Goal: Transaction & Acquisition: Download file/media

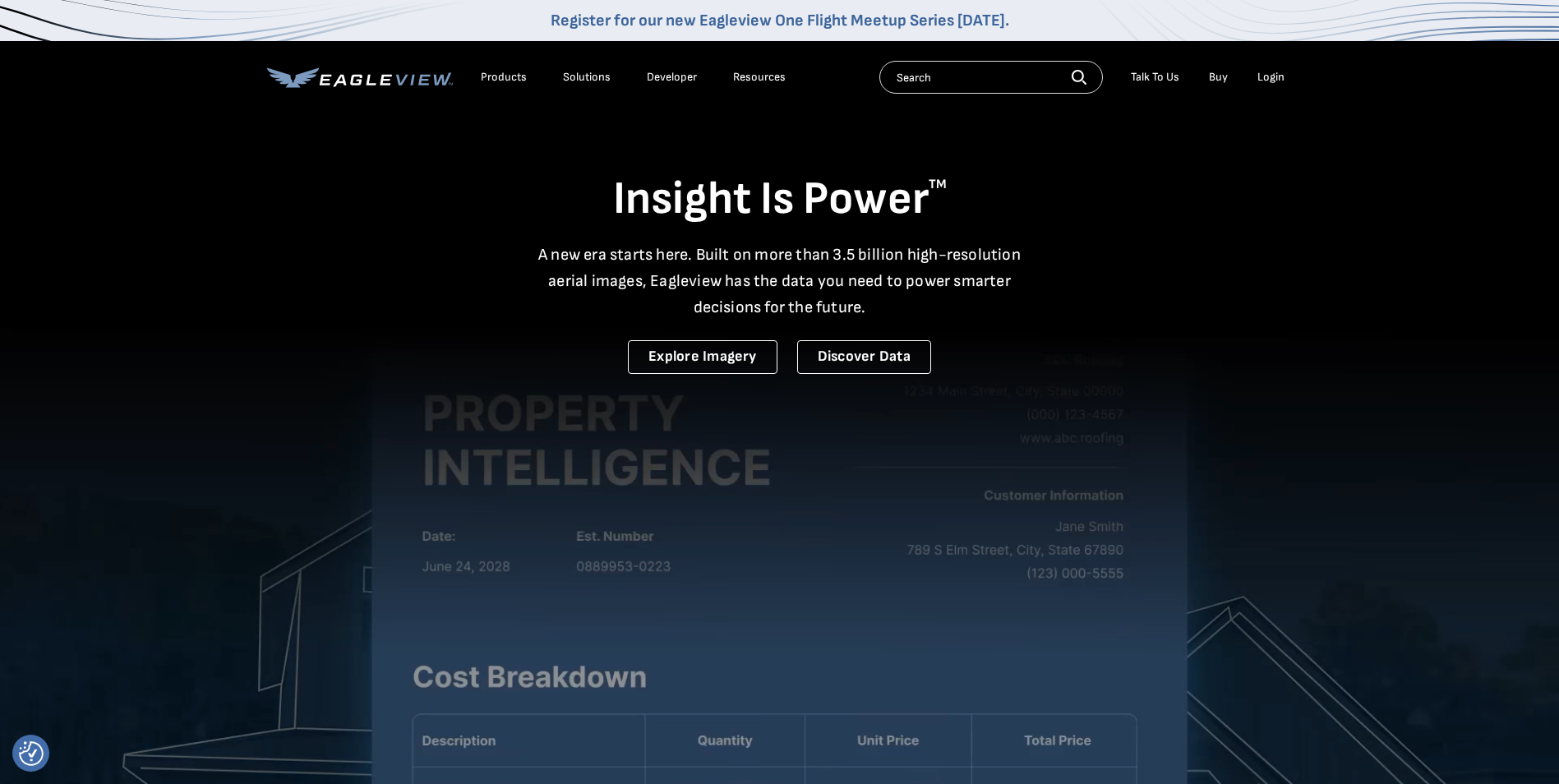
click at [1281, 71] on div "Login" at bounding box center [1270, 77] width 27 height 15
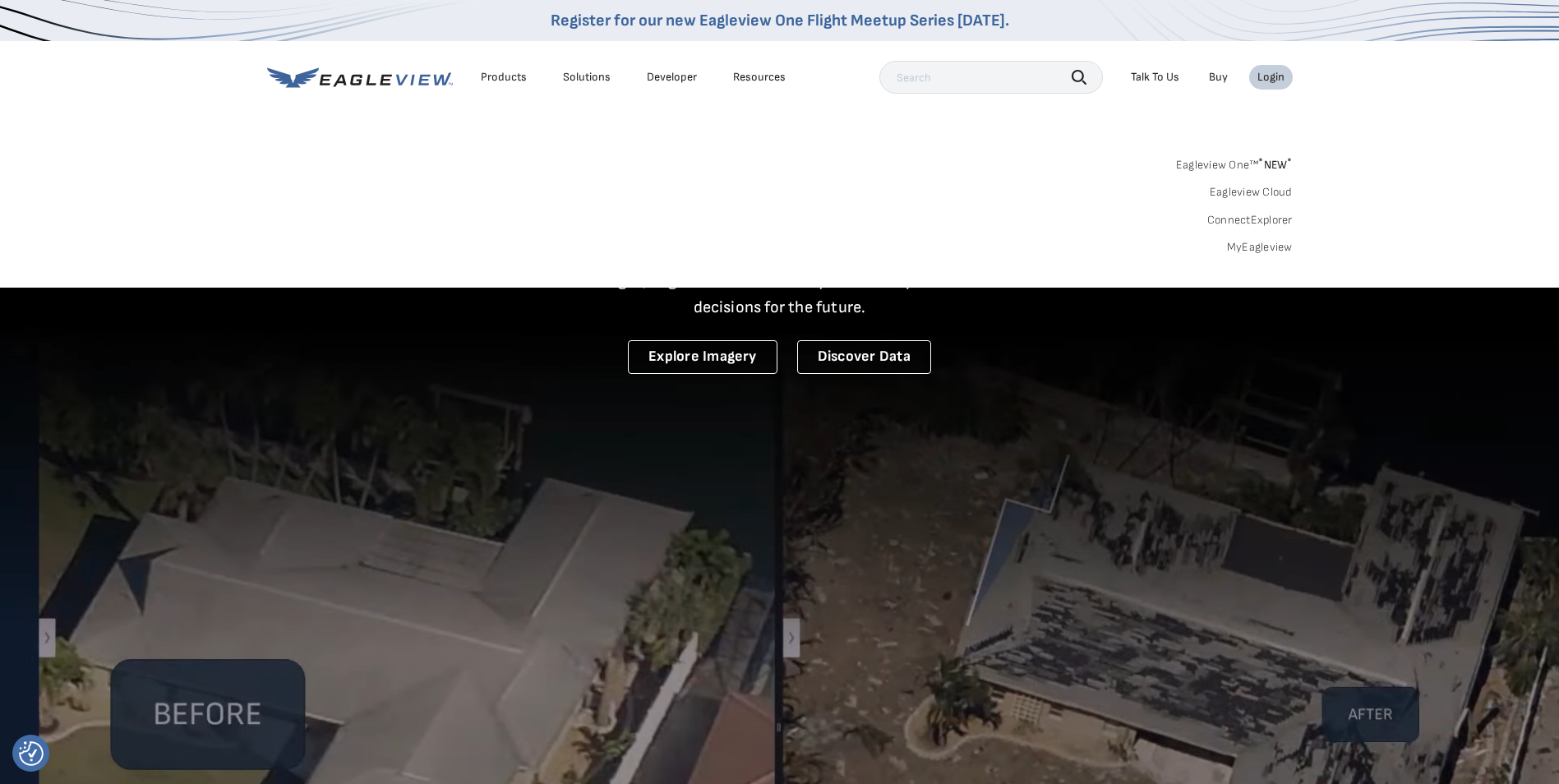
click at [1255, 242] on link "MyEagleview" at bounding box center [1260, 247] width 66 height 15
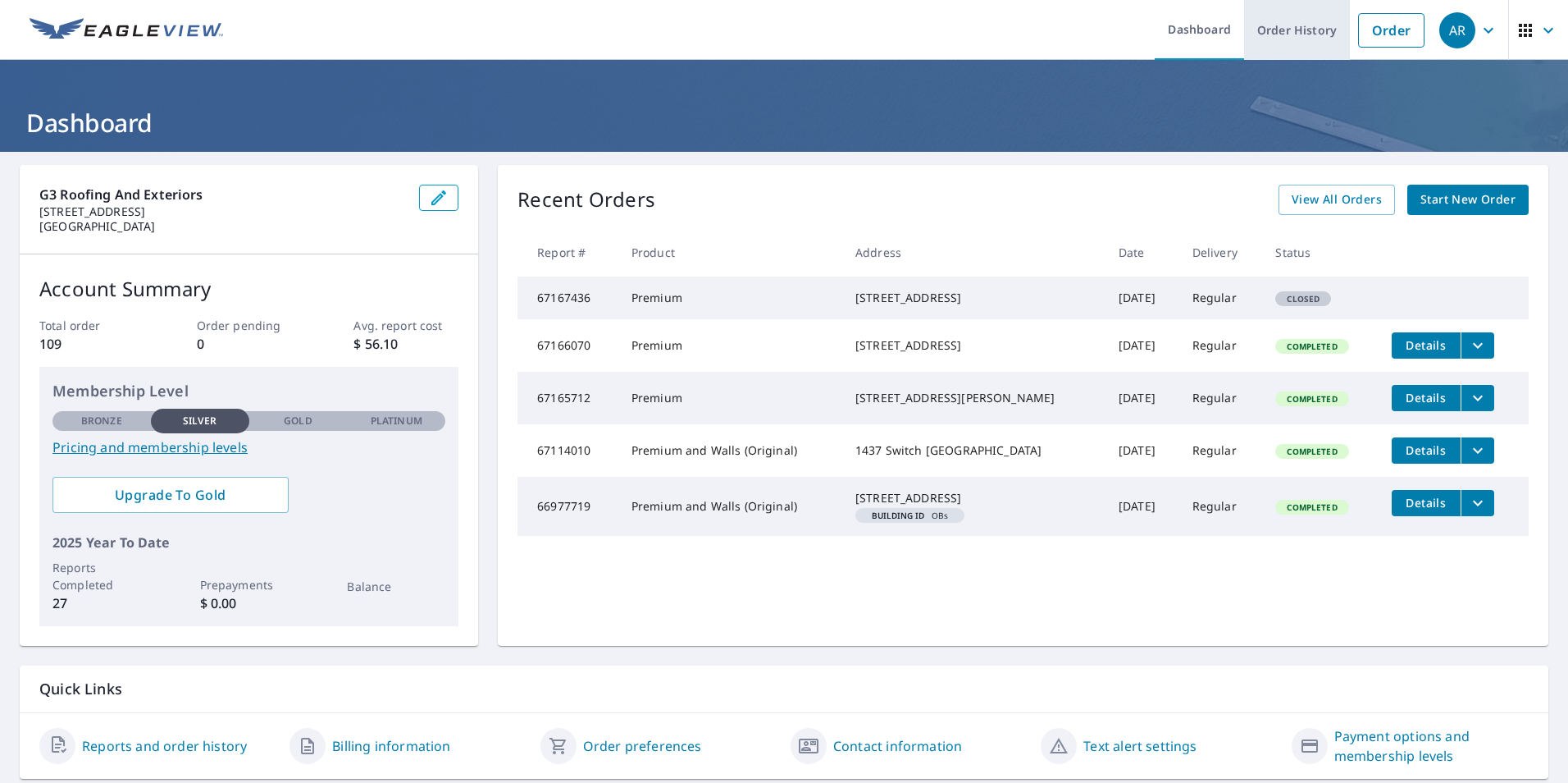
click at [1277, 42] on link "Order History" at bounding box center [1297, 30] width 106 height 60
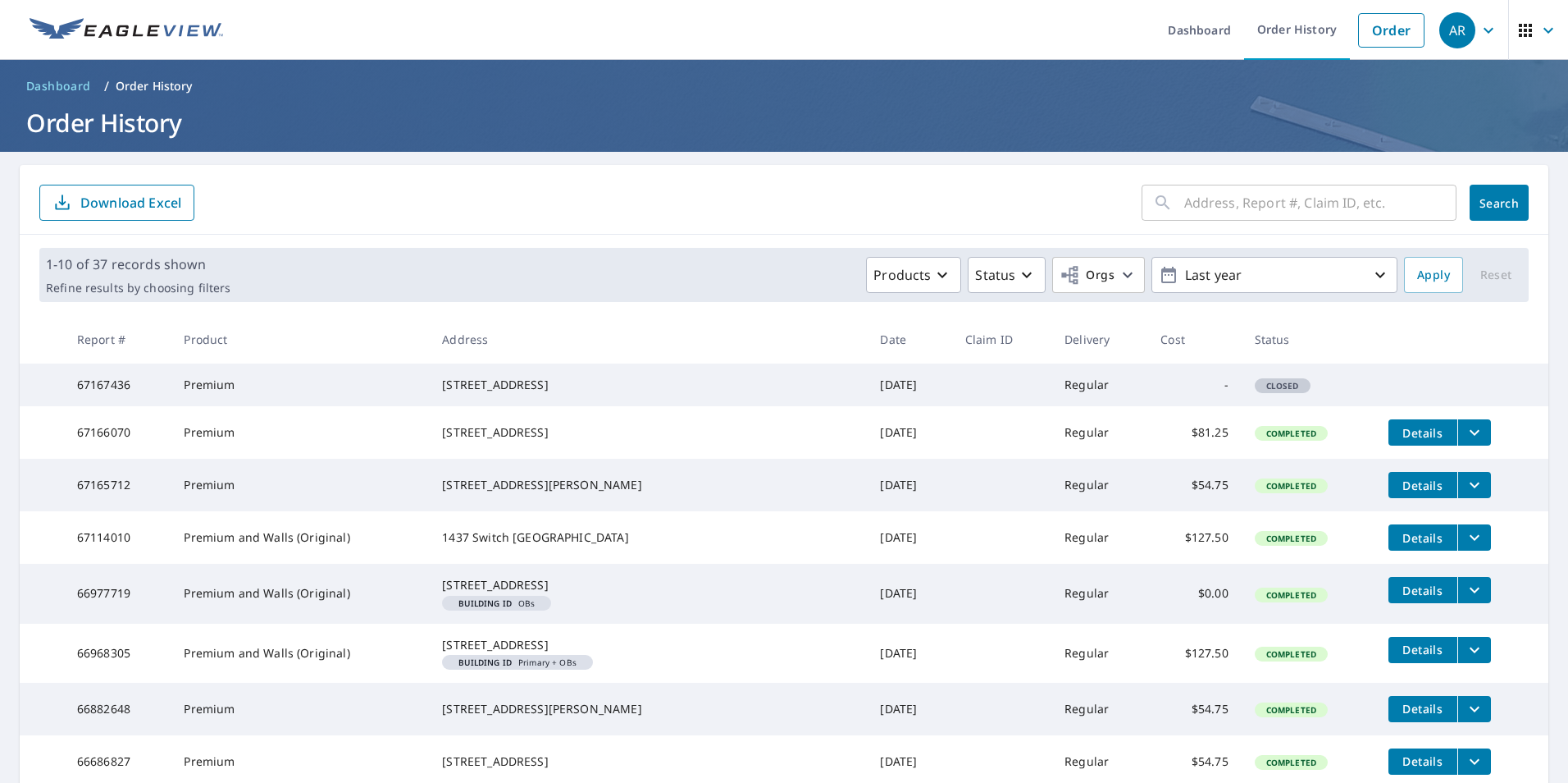
scroll to position [82, 0]
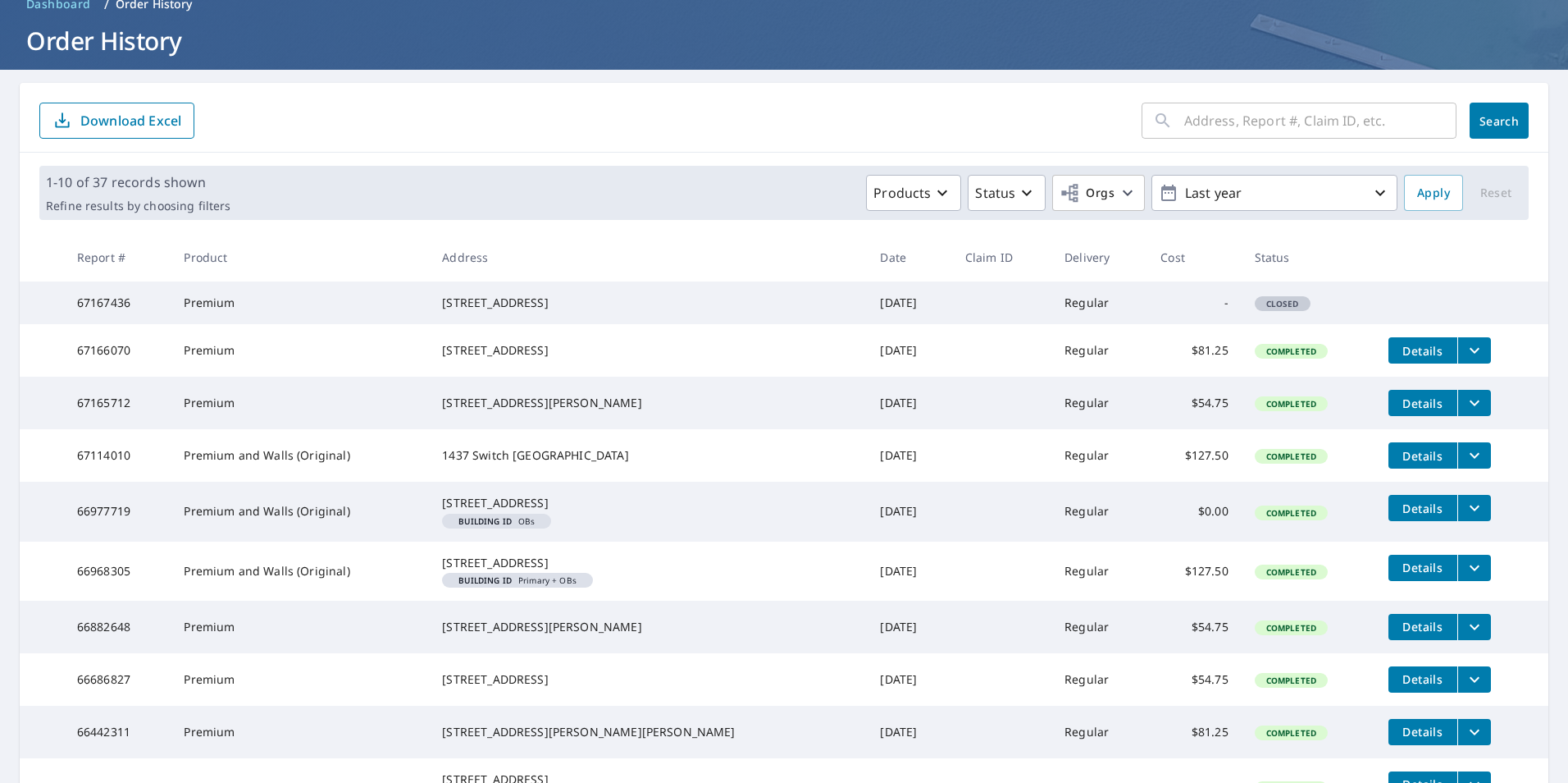
drag, startPoint x: 429, startPoint y: 614, endPoint x: 548, endPoint y: 634, distance: 120.7
click at [548, 571] on div "24860 County Road 73 Calhan, CO 80808" at bounding box center [648, 562] width 411 height 16
copy div "24860 County Road 73 Calhan, CO 80808"
click at [1469, 577] on icon "filesDropdownBtn-66968305" at bounding box center [1474, 568] width 20 height 20
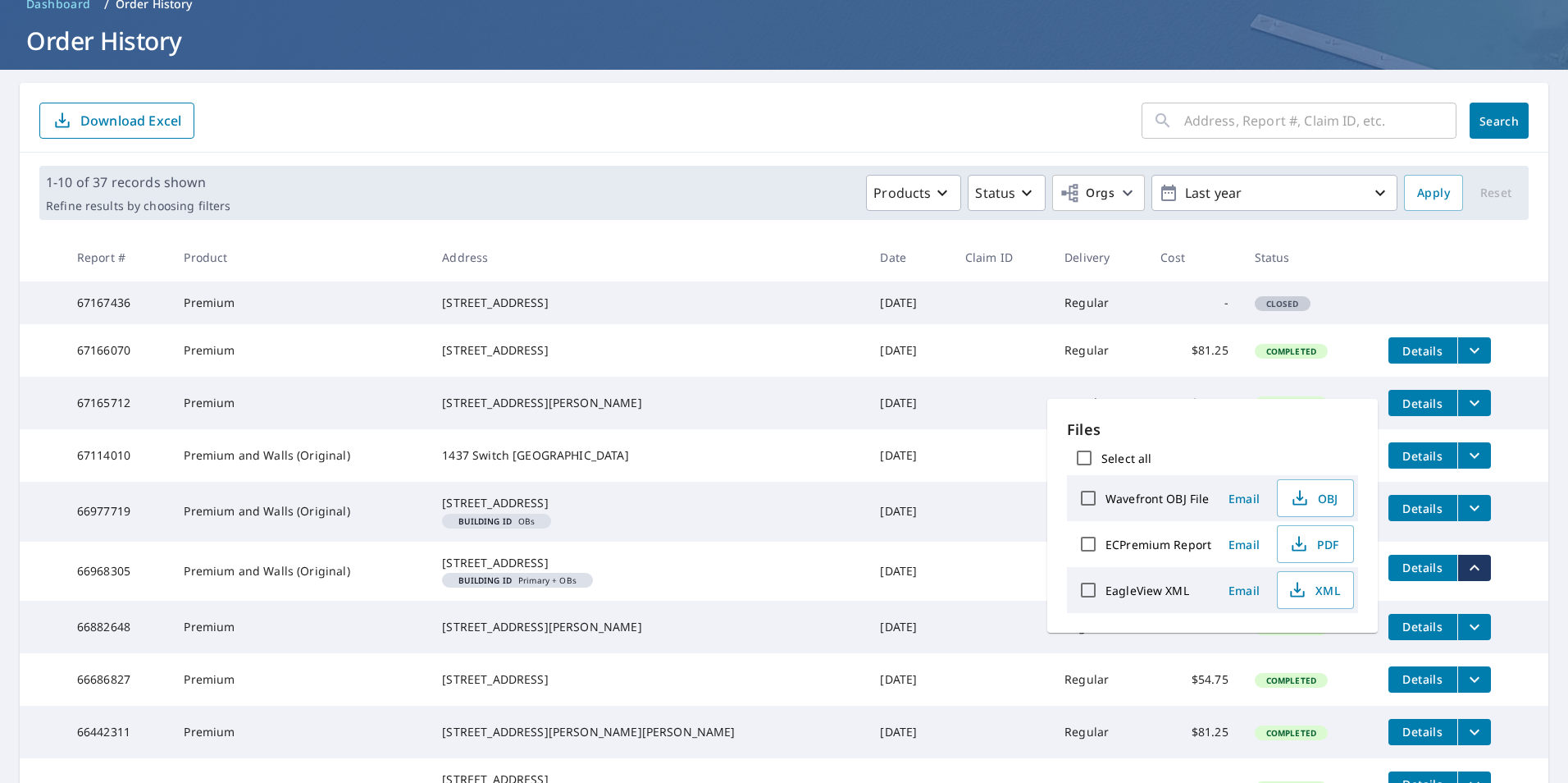
click at [429, 600] on td "24860 County Road 73 Calhan, CO 80808 Building ID Primary + OBs" at bounding box center [648, 570] width 438 height 59
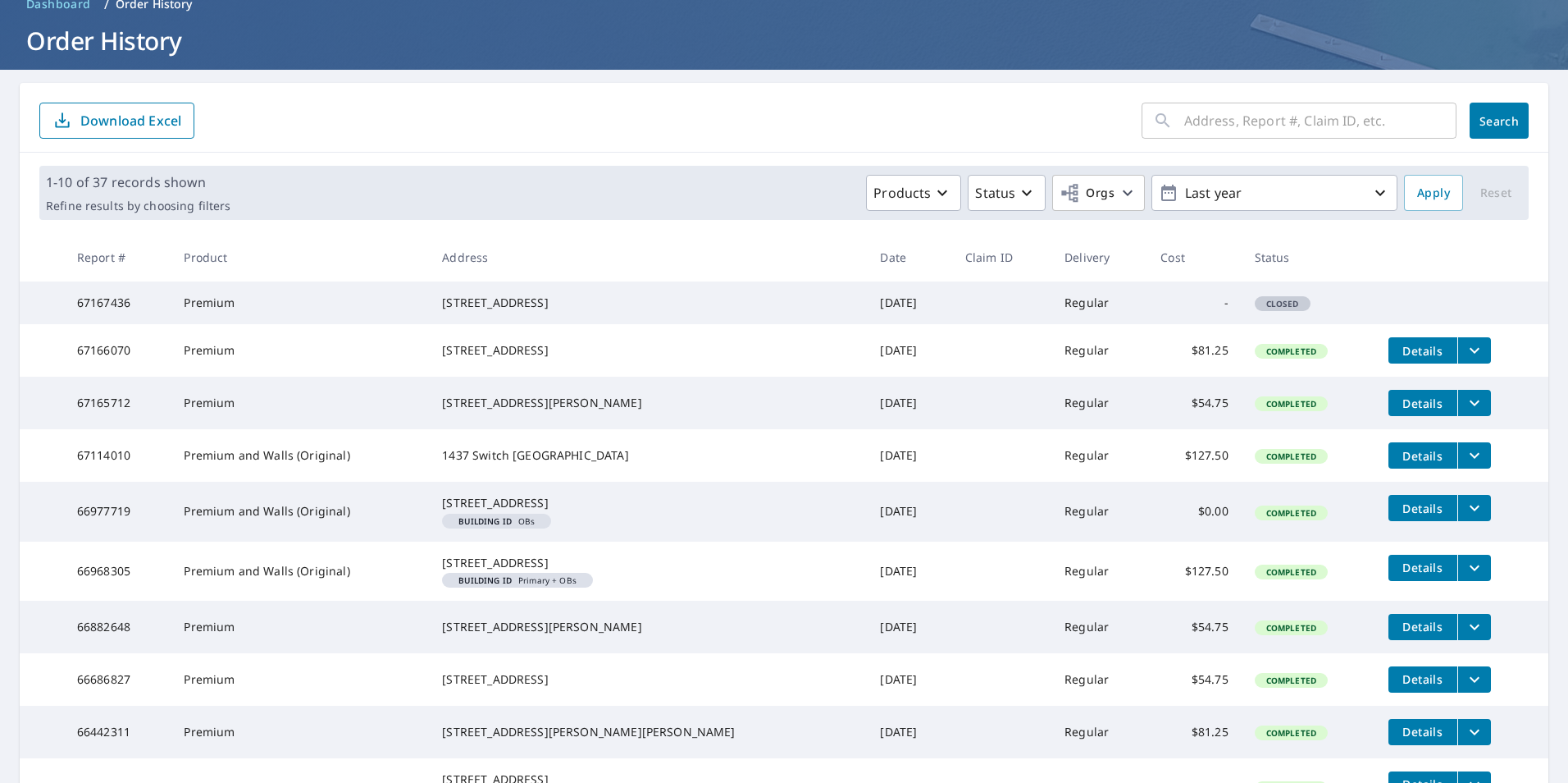
click at [535, 584] on span "Building ID Primary + OBs" at bounding box center [517, 580] width 138 height 8
click at [1096, 600] on td "Regular" at bounding box center [1099, 570] width 96 height 59
click at [1281, 577] on span "Completed" at bounding box center [1292, 572] width 70 height 12
drag, startPoint x: 1281, startPoint y: 633, endPoint x: 1410, endPoint y: 618, distance: 129.9
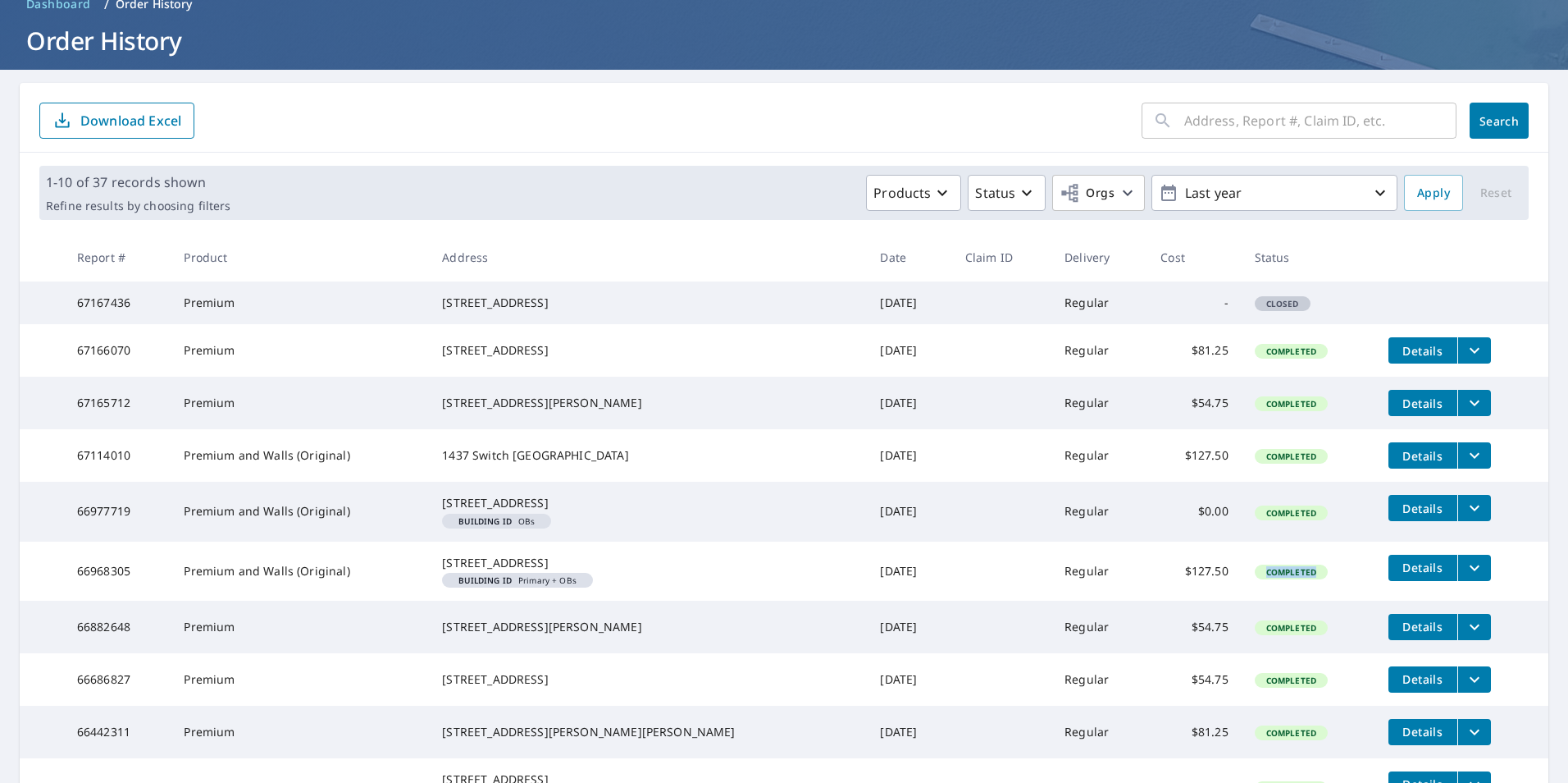
click at [1410, 575] on span "Details" at bounding box center [1422, 567] width 49 height 16
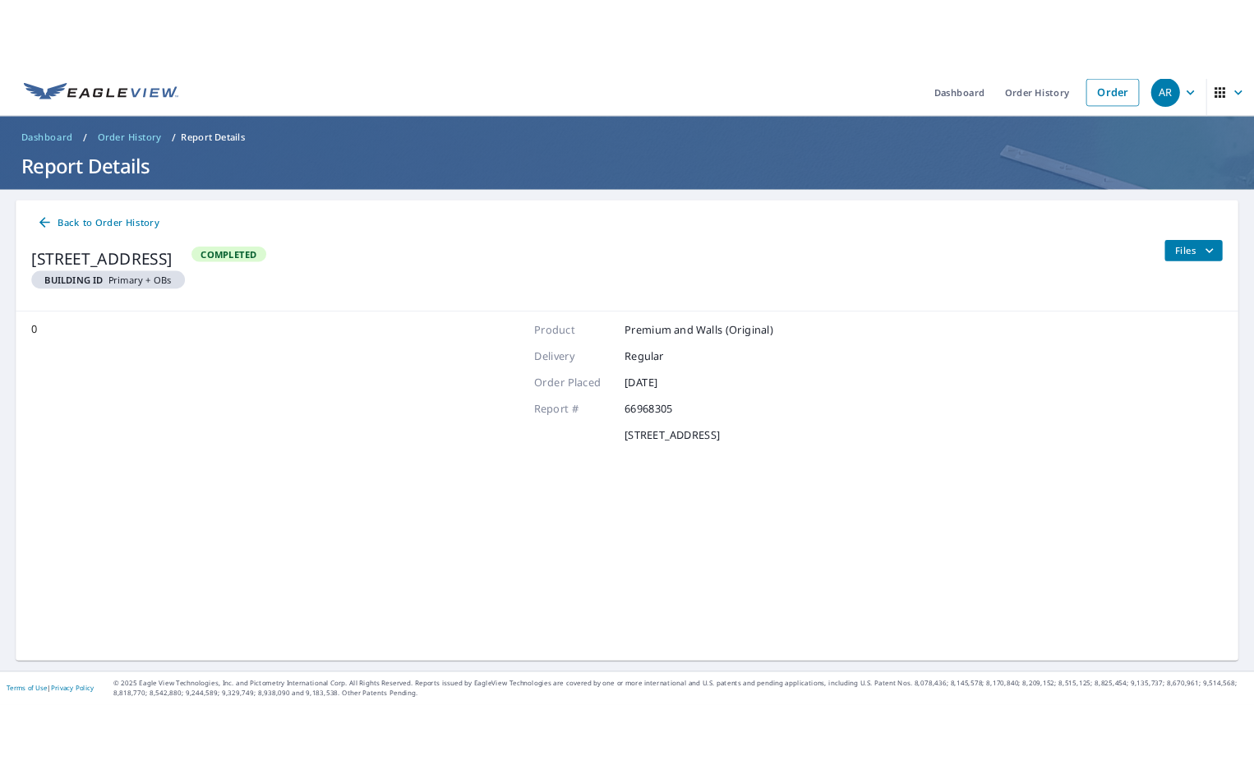
scroll to position [13, 0]
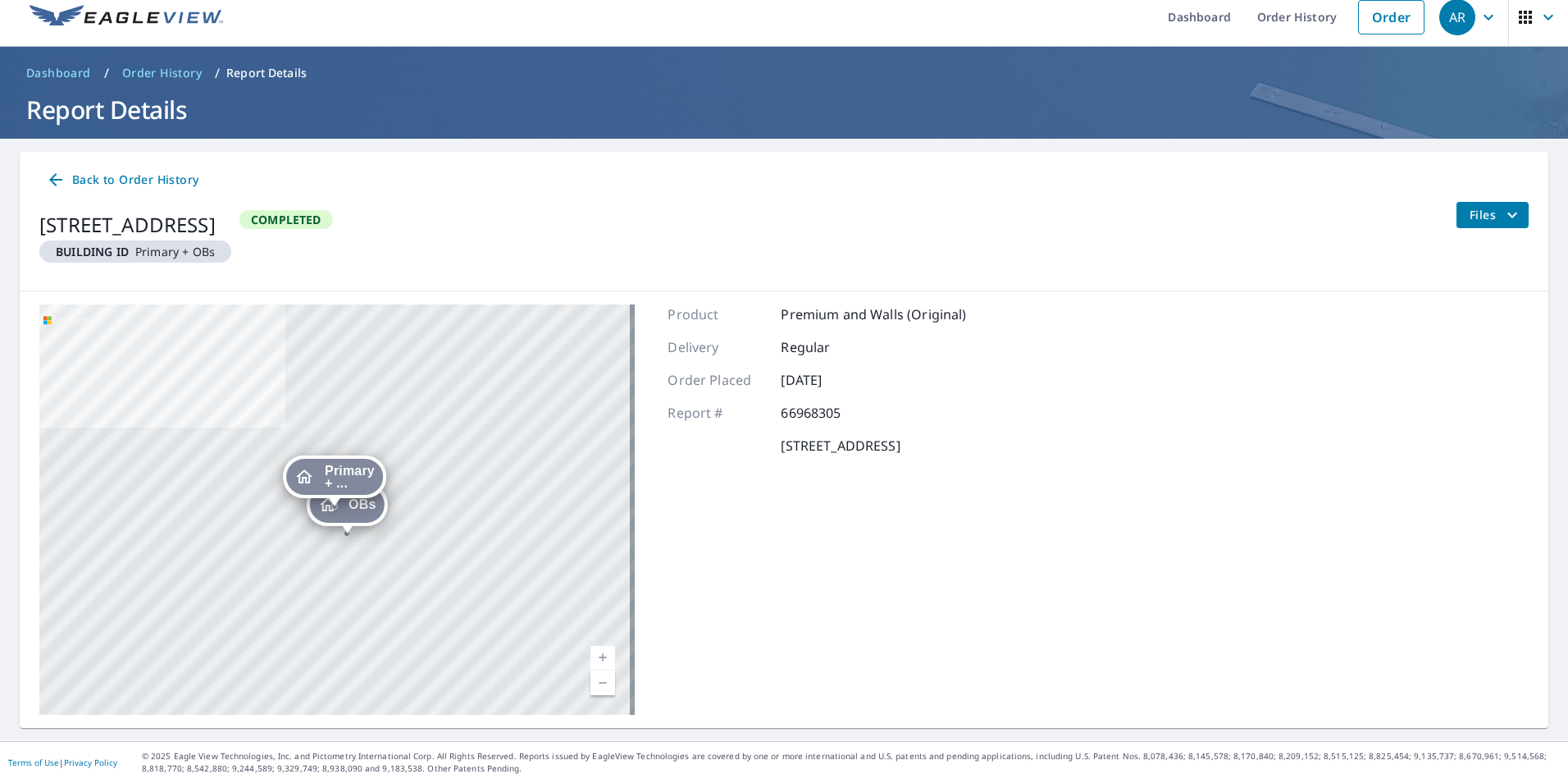
click at [1504, 220] on icon "filesDropdownBtn-66968305" at bounding box center [1512, 215] width 20 height 20
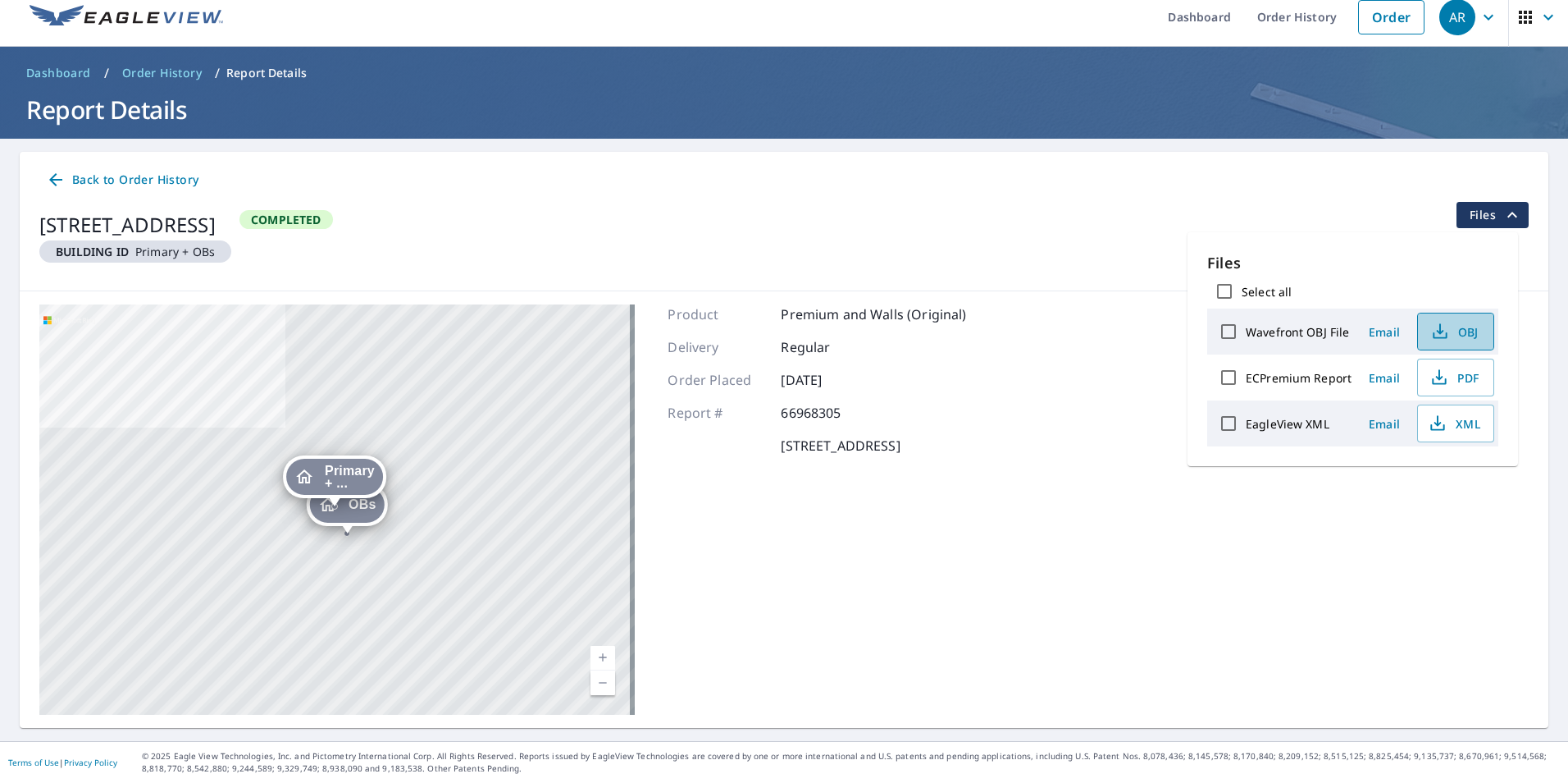
click at [1447, 335] on icon "button" at bounding box center [1440, 332] width 20 height 20
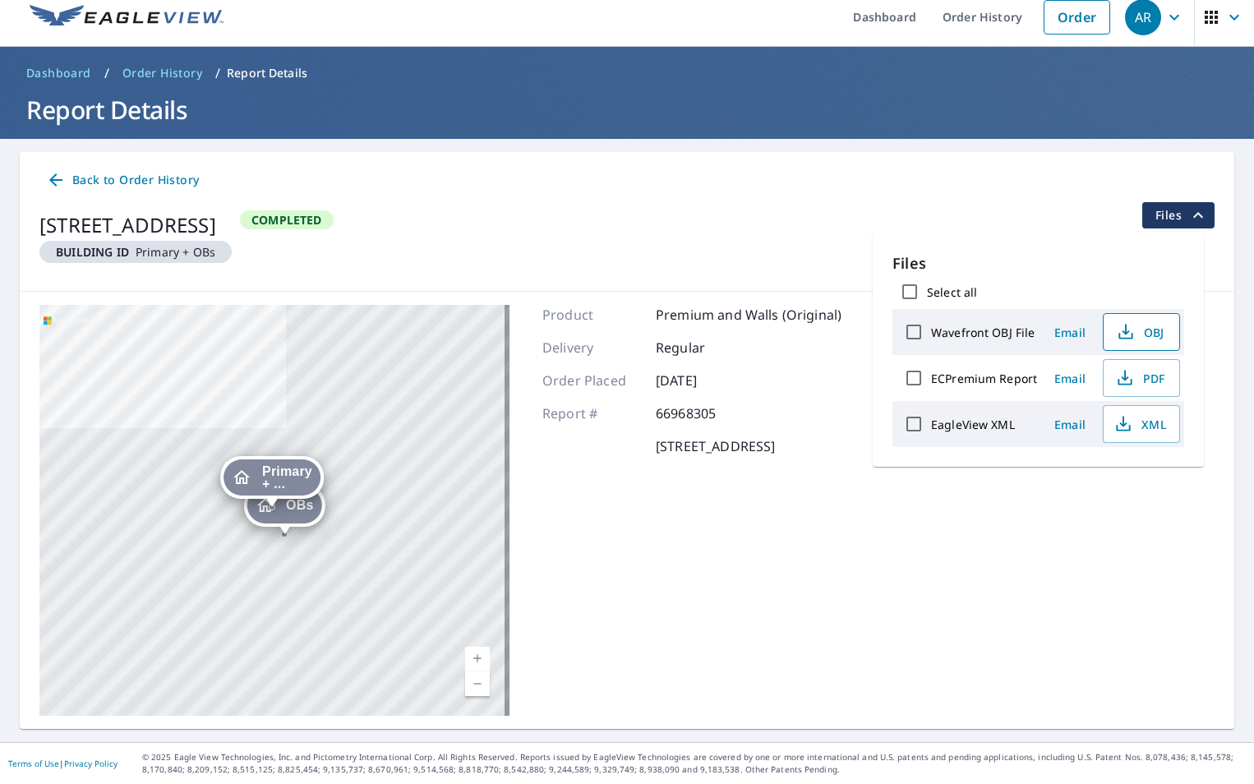
click at [1214, 408] on div "OBs 24860 County Road 73 Calhan, CO 80808 Primary + ... 24860 County Road 73 Ca…" at bounding box center [627, 510] width 1214 height 437
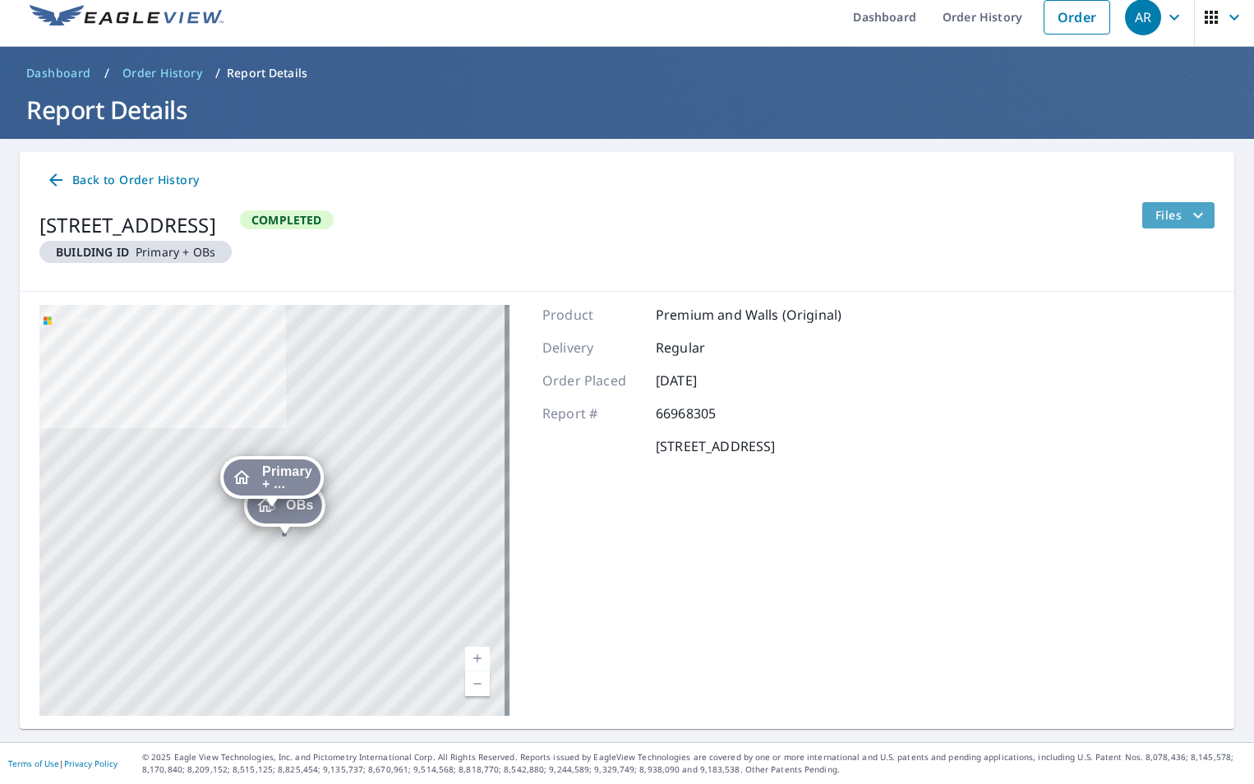
click at [1159, 216] on span "Files" at bounding box center [1181, 215] width 53 height 20
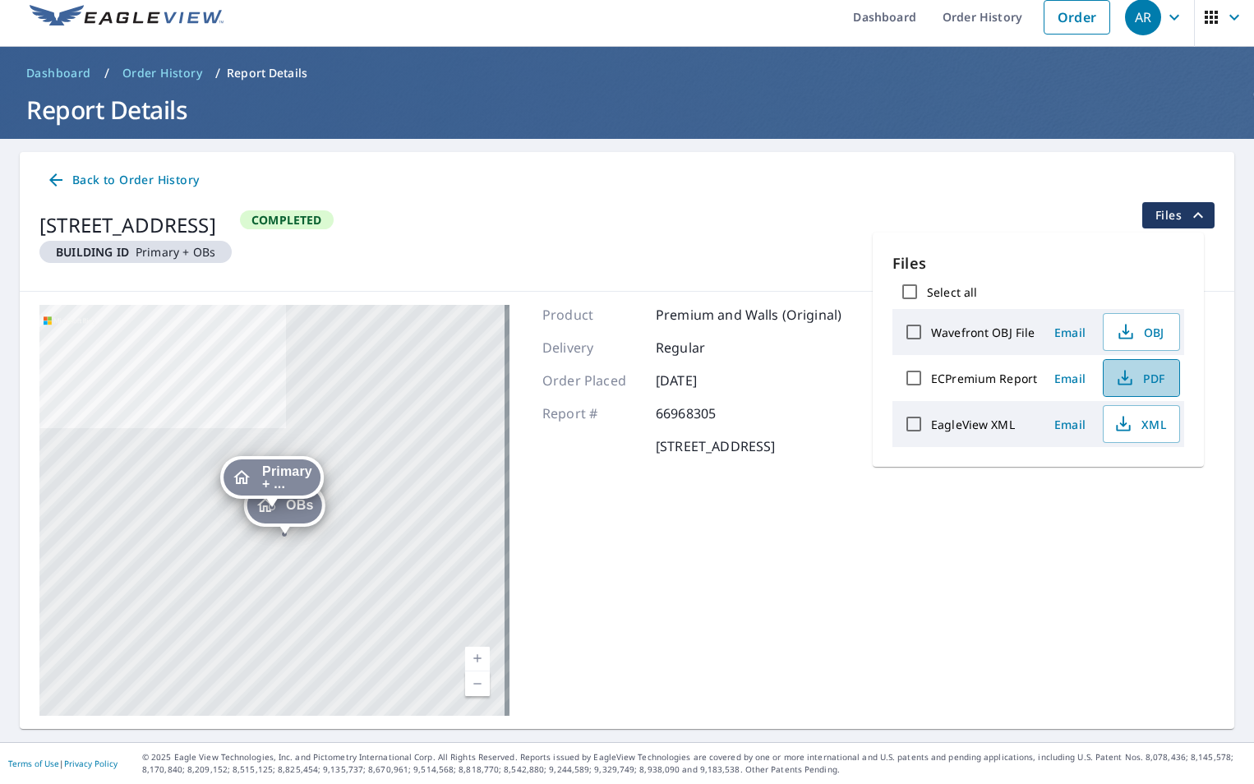
click at [1121, 374] on icon "button" at bounding box center [1125, 378] width 20 height 20
